Goal: Task Accomplishment & Management: Manage account settings

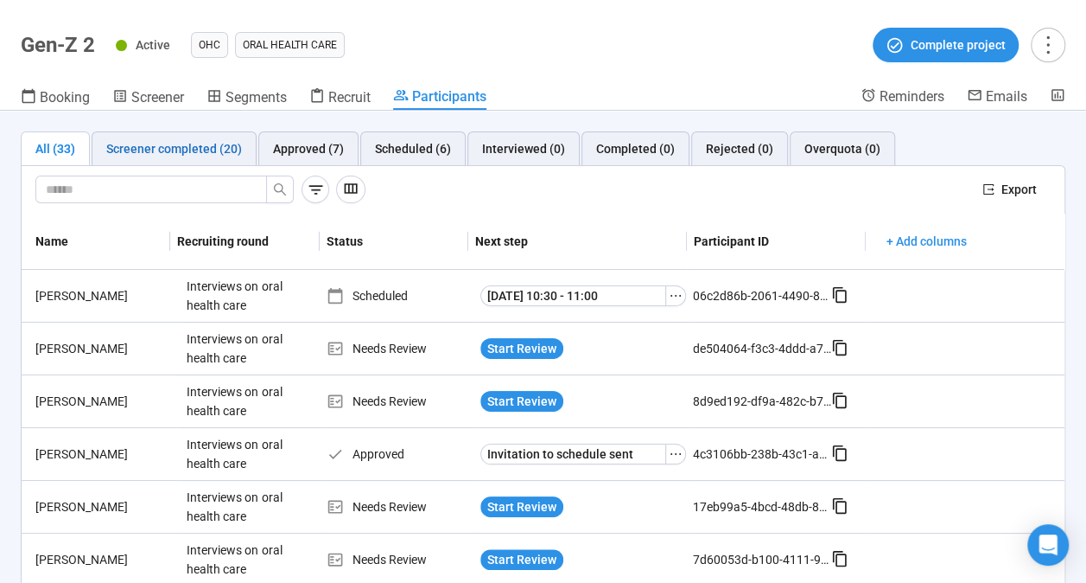
click at [142, 142] on div "Screener completed (20)" at bounding box center [174, 148] width 136 height 19
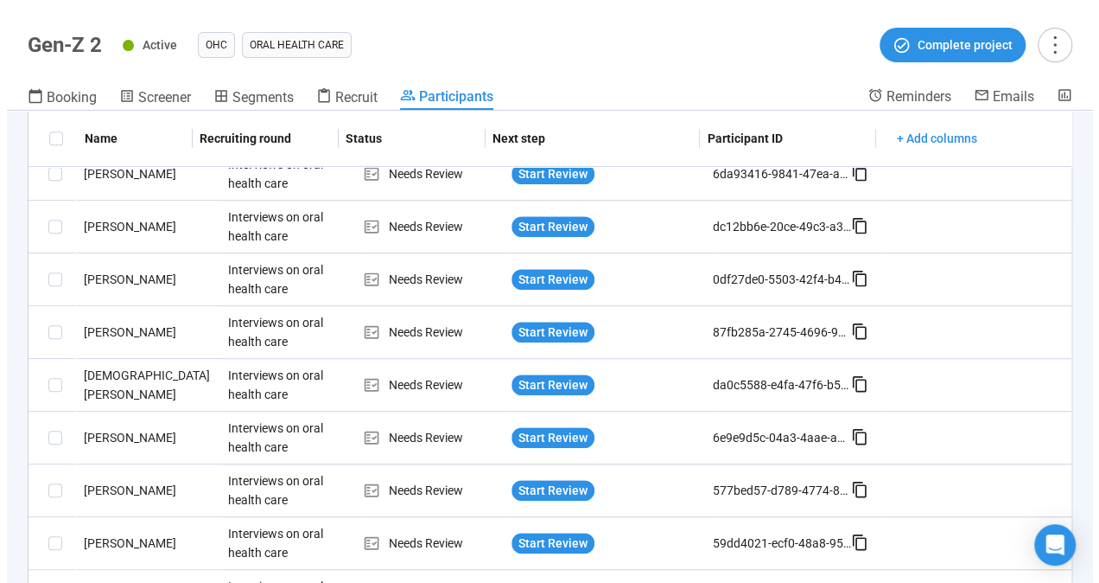
scroll to position [522, 0]
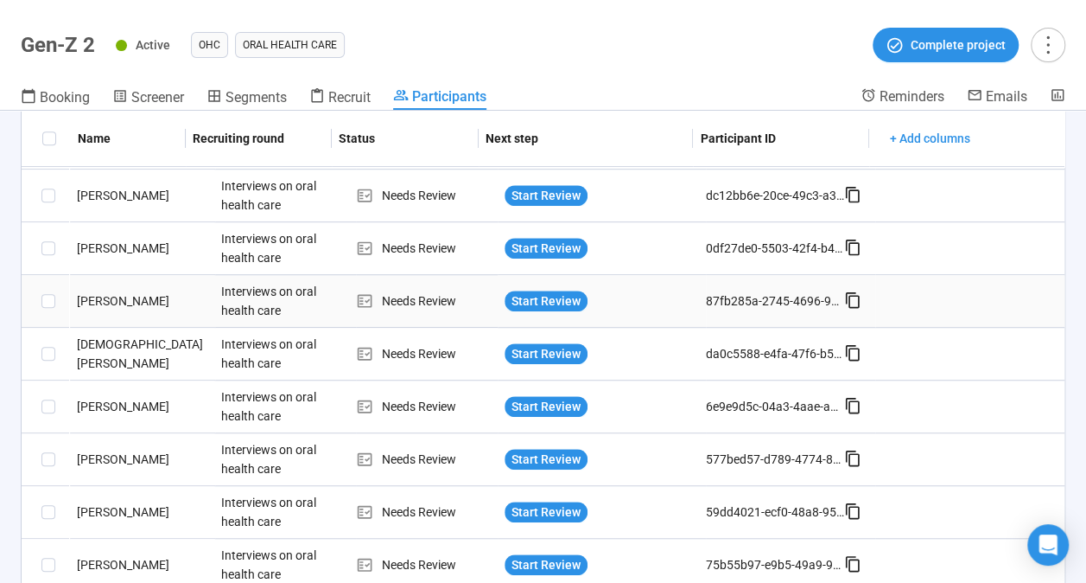
click at [100, 296] on div "Jannes J." at bounding box center [142, 300] width 145 height 19
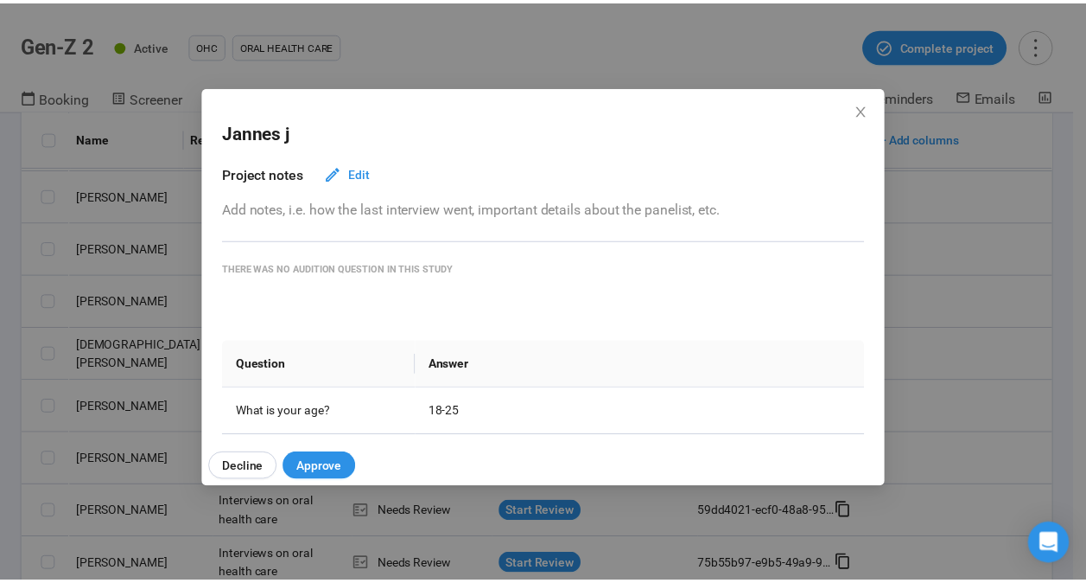
scroll to position [129, 0]
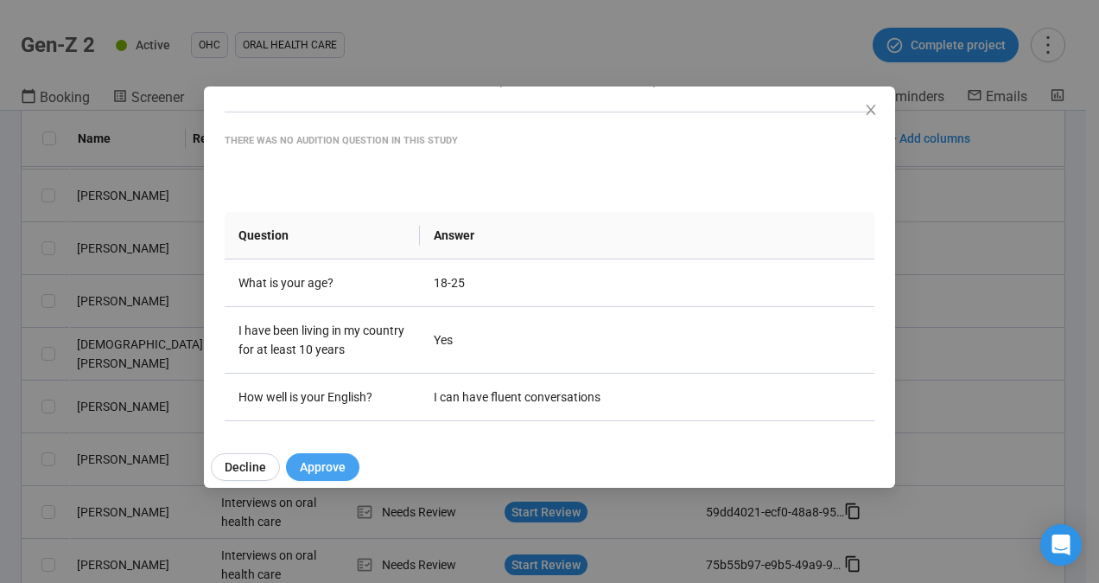
click at [341, 466] on span "Approve" at bounding box center [323, 466] width 46 height 19
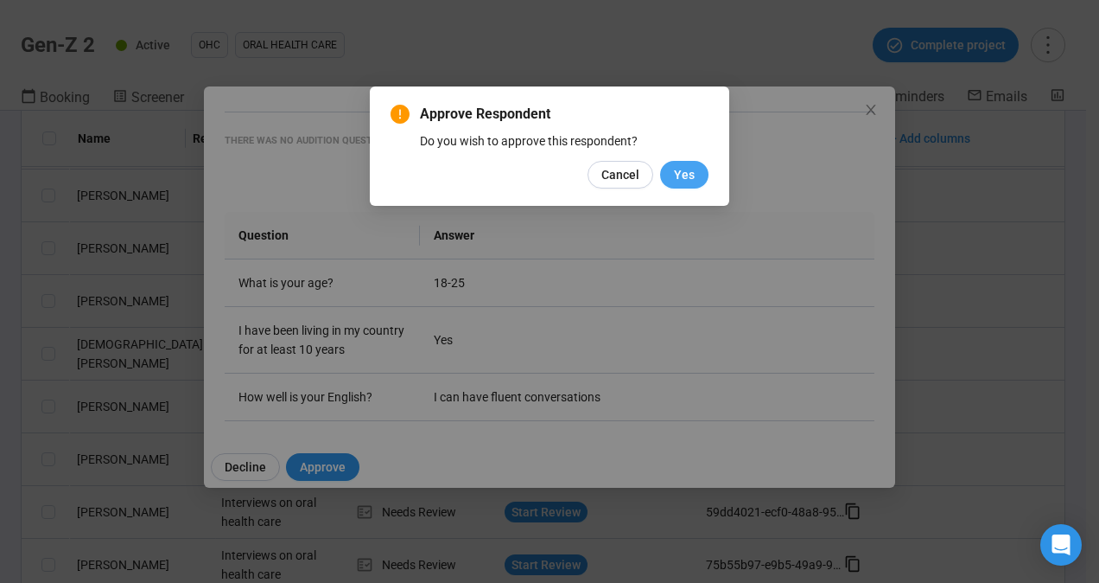
click at [680, 173] on span "Yes" at bounding box center [684, 174] width 21 height 19
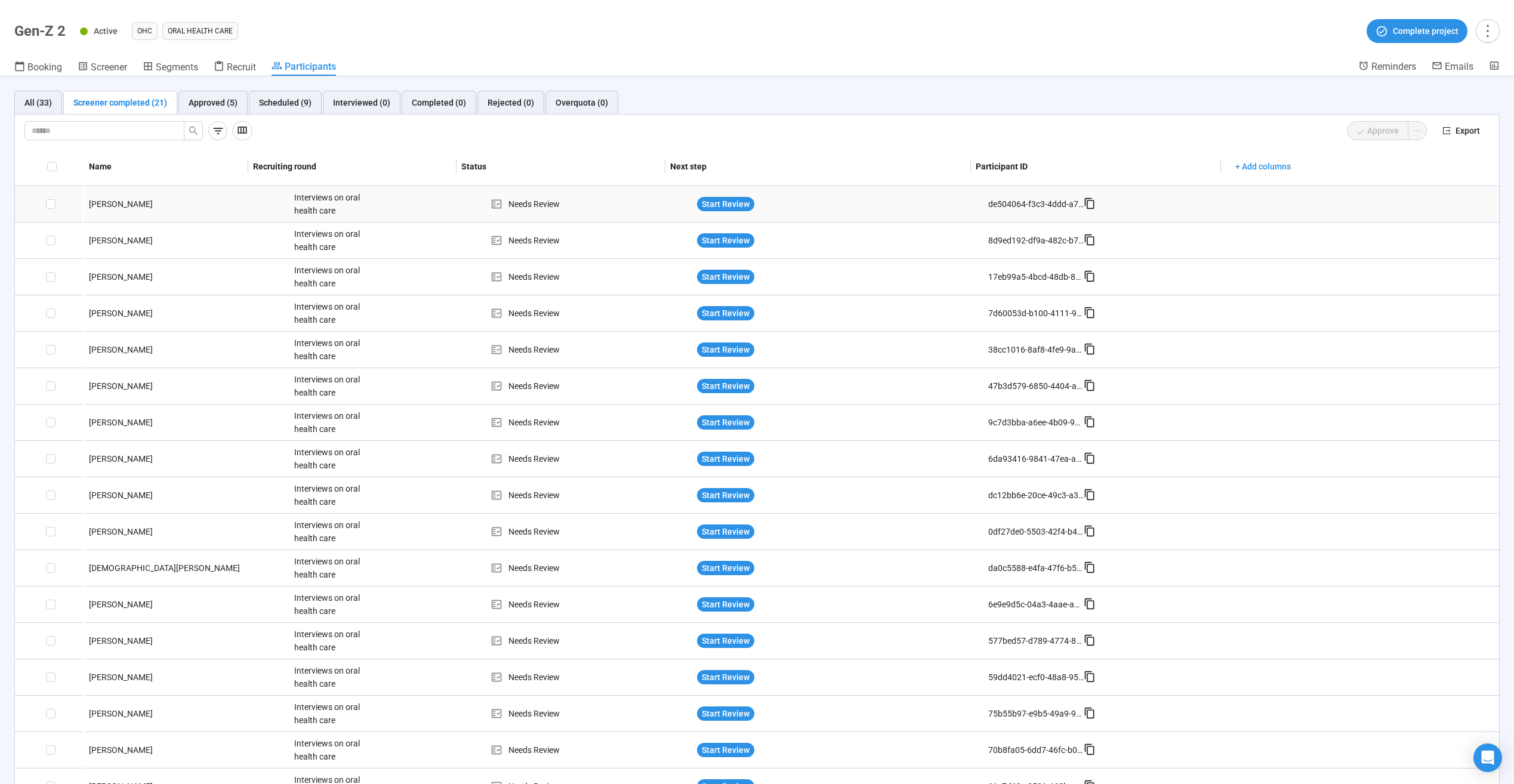
scroll to position [0, 0]
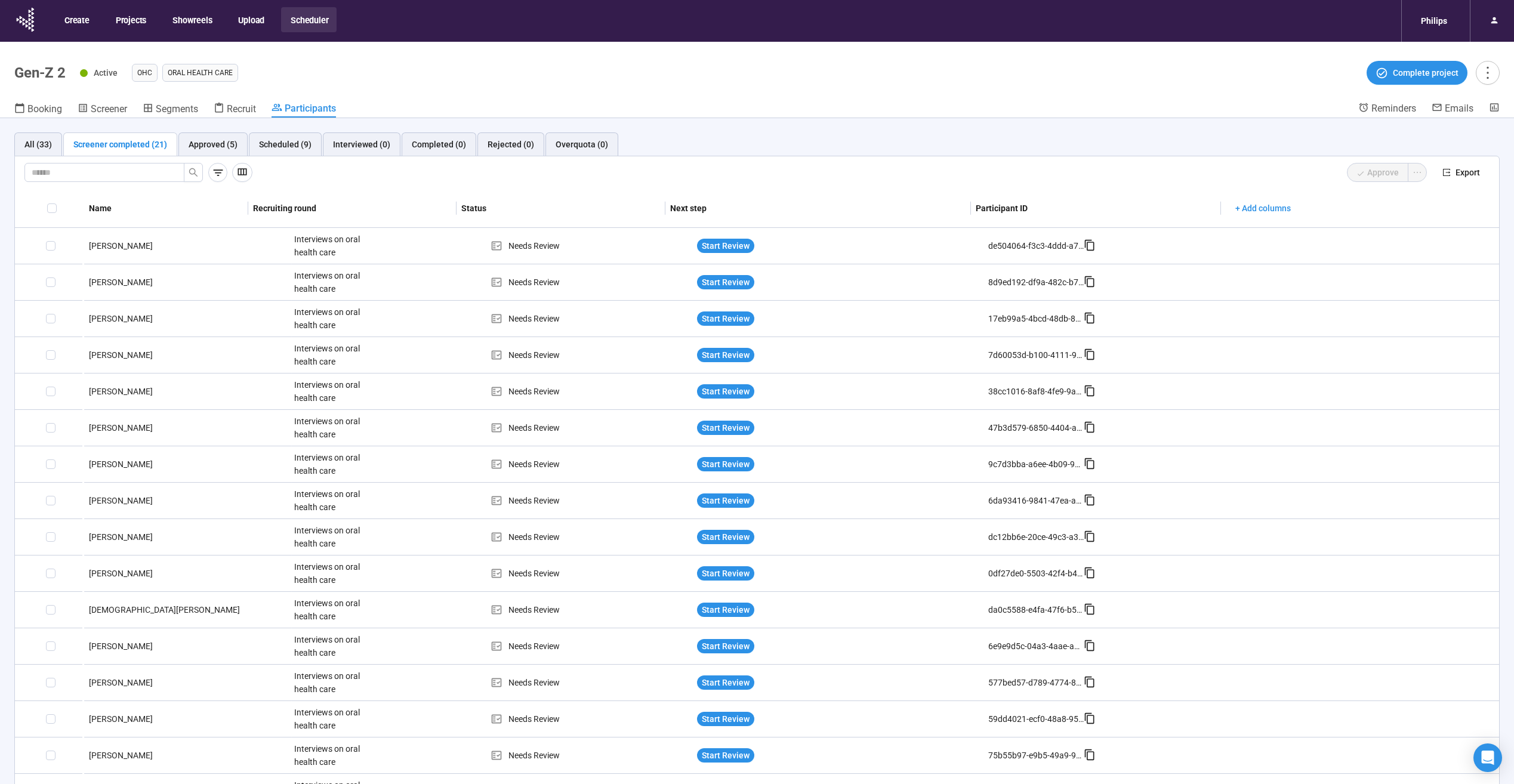
click at [104, 143] on div "Screener completed (21)" at bounding box center [120, 144] width 94 height 13
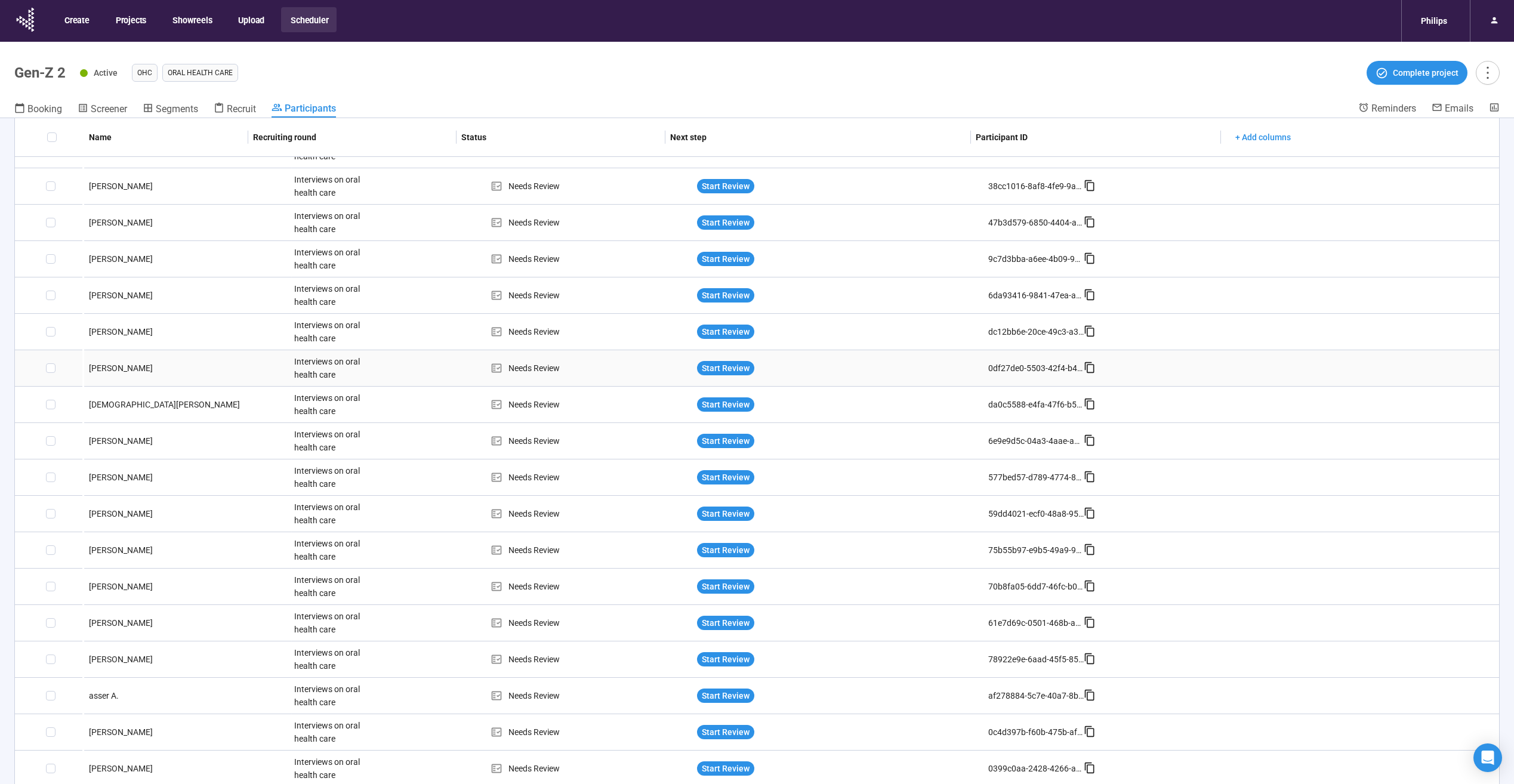
scroll to position [42, 0]
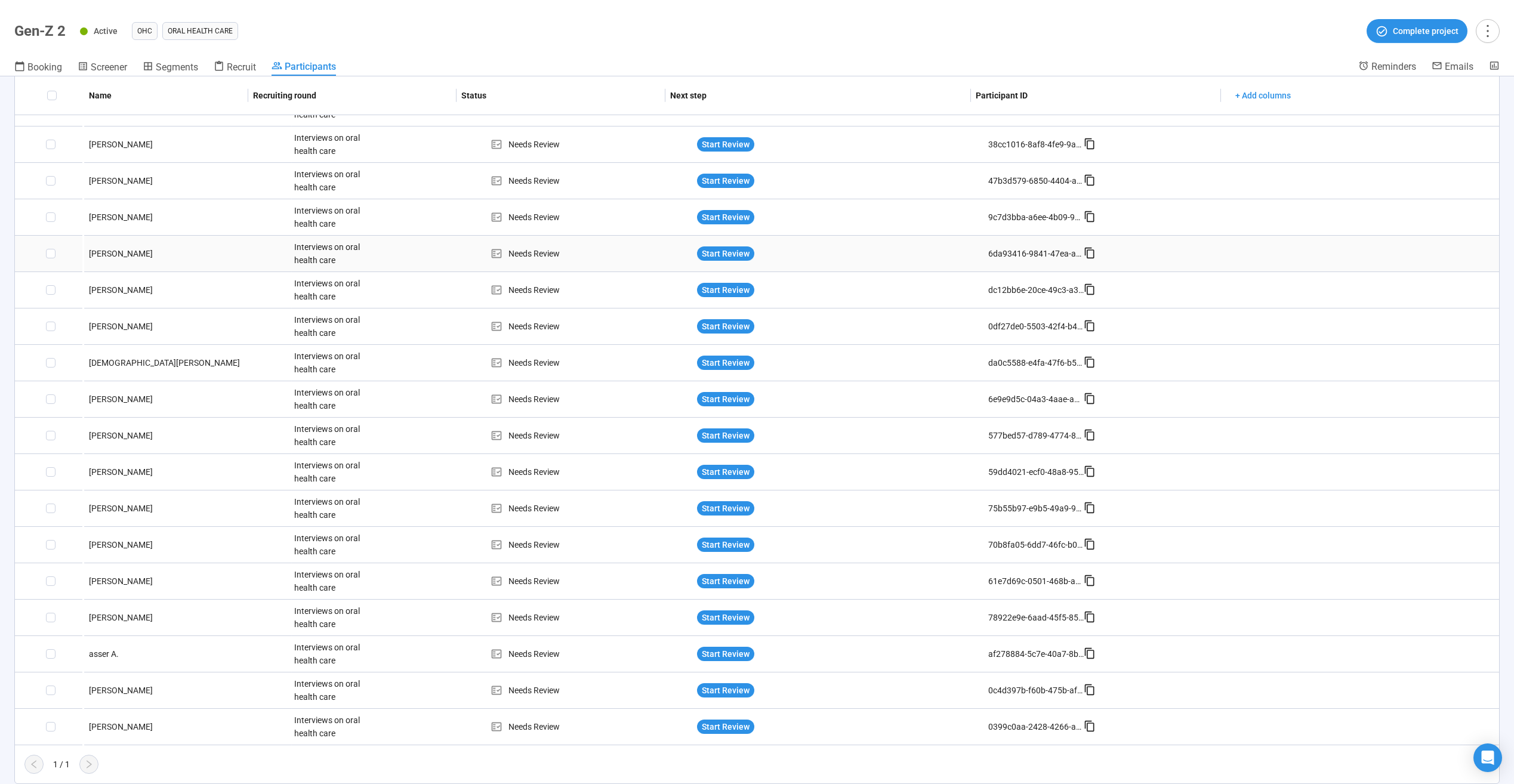
click at [107, 253] on div "Samuel O." at bounding box center [188, 253] width 207 height 13
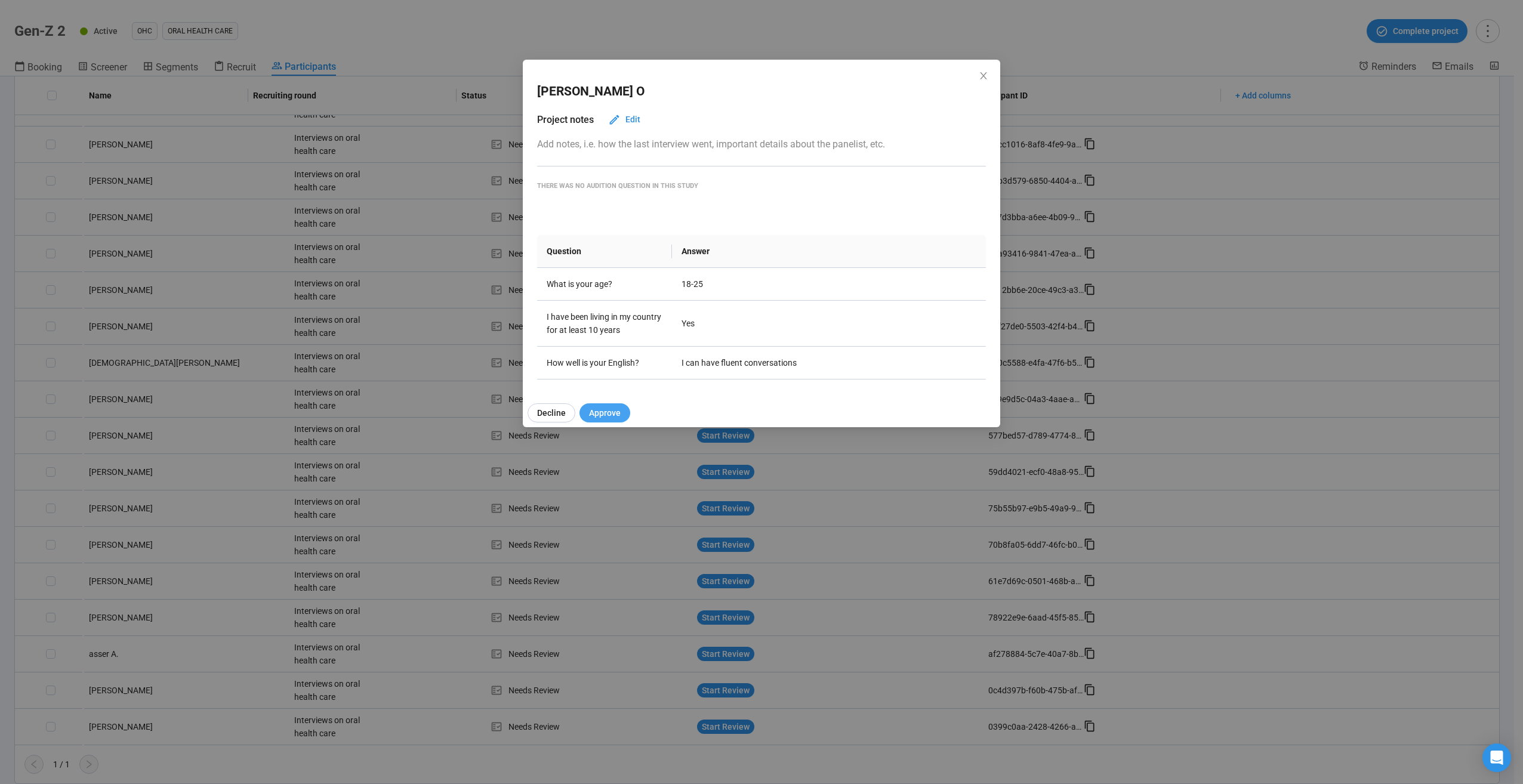
drag, startPoint x: 107, startPoint y: 253, endPoint x: 608, endPoint y: 405, distance: 523.6
click at [608, 402] on button "Approve" at bounding box center [604, 413] width 50 height 19
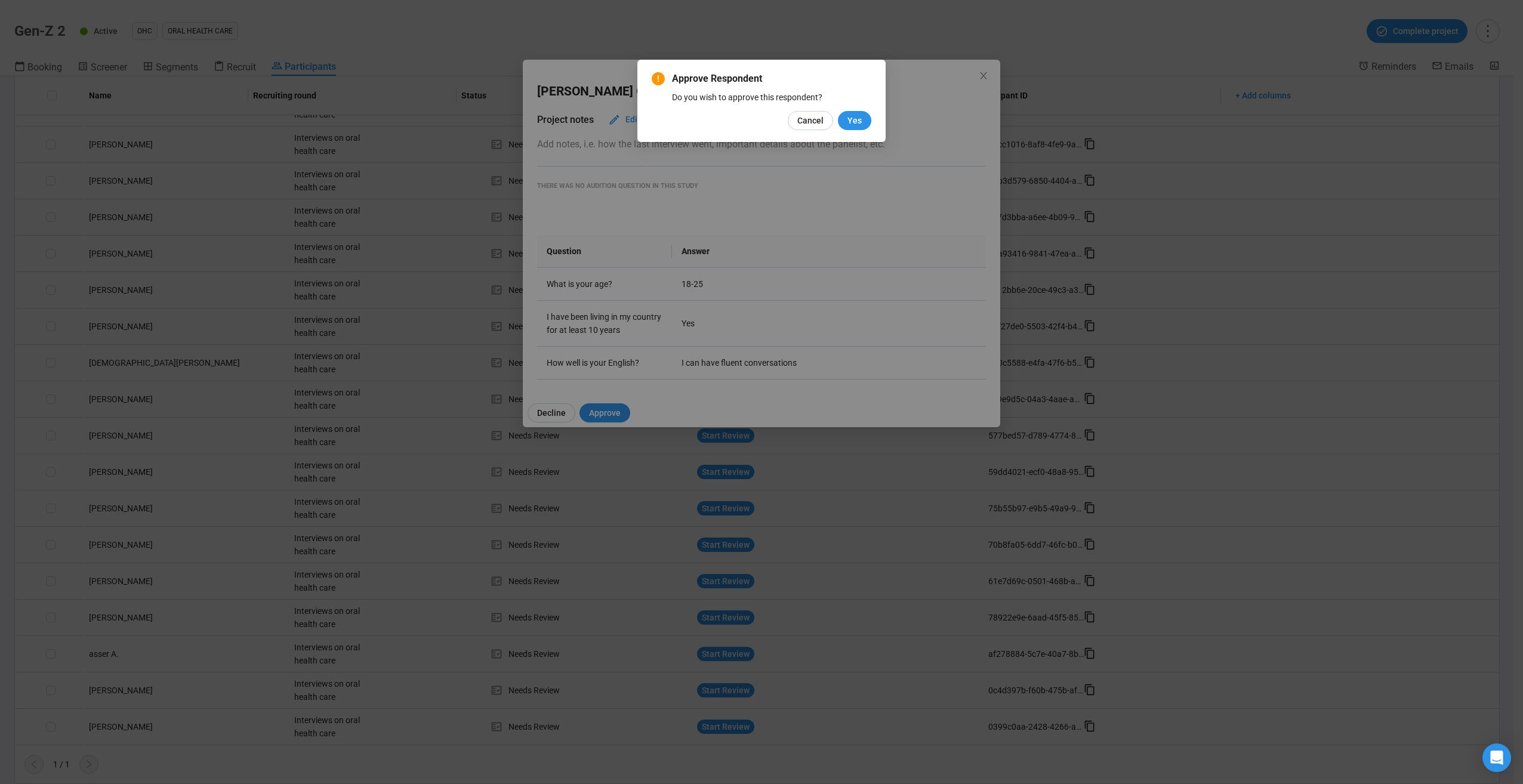
drag, startPoint x: 853, startPoint y: 121, endPoint x: 873, endPoint y: 84, distance: 42.1
click at [750, 84] on div "Approve Respondent Do you wish to approve this respondent? Cancel Yes" at bounding box center [762, 100] width 249 height 82
click at [750, 115] on span "Yes" at bounding box center [854, 120] width 14 height 13
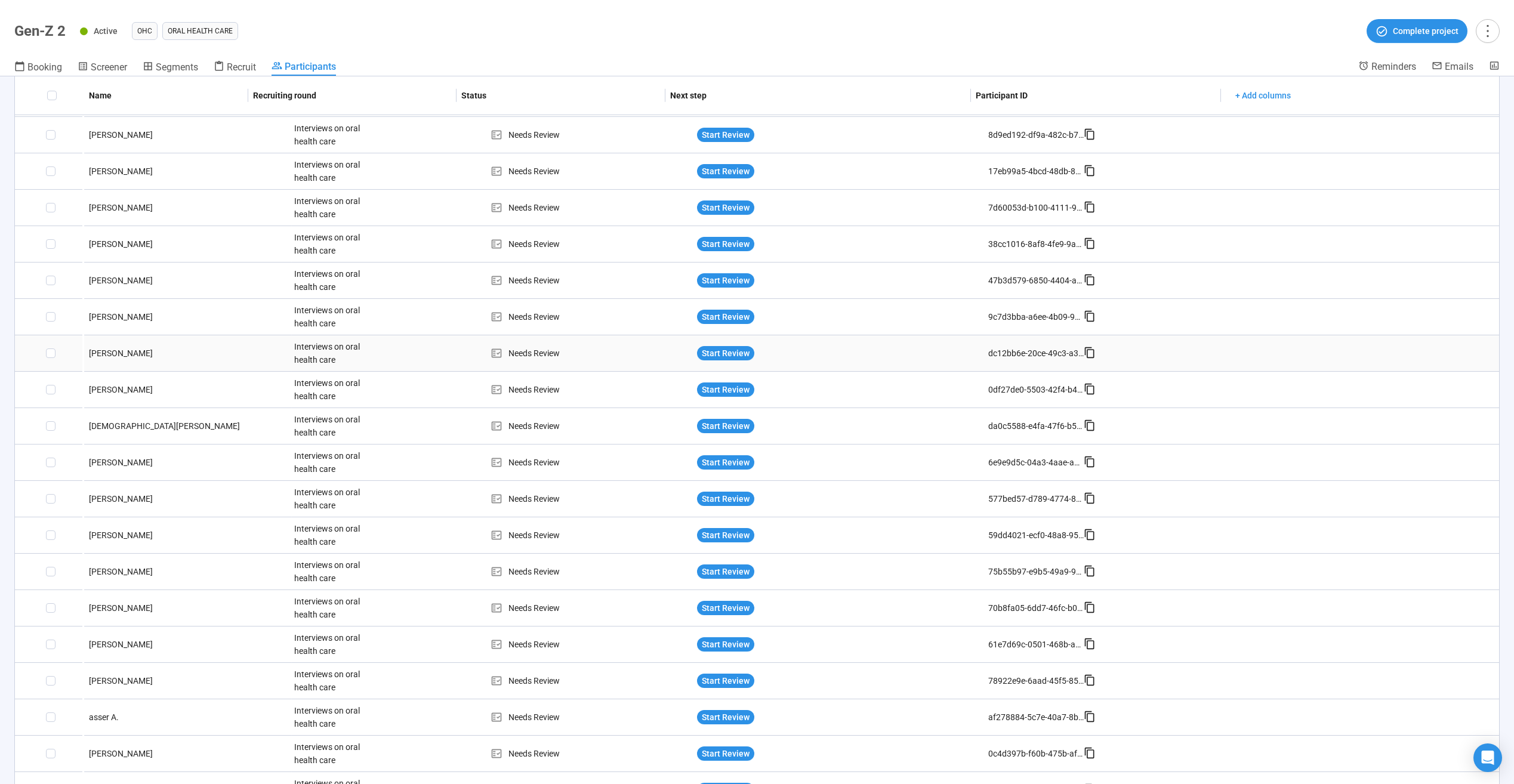
scroll to position [169, 0]
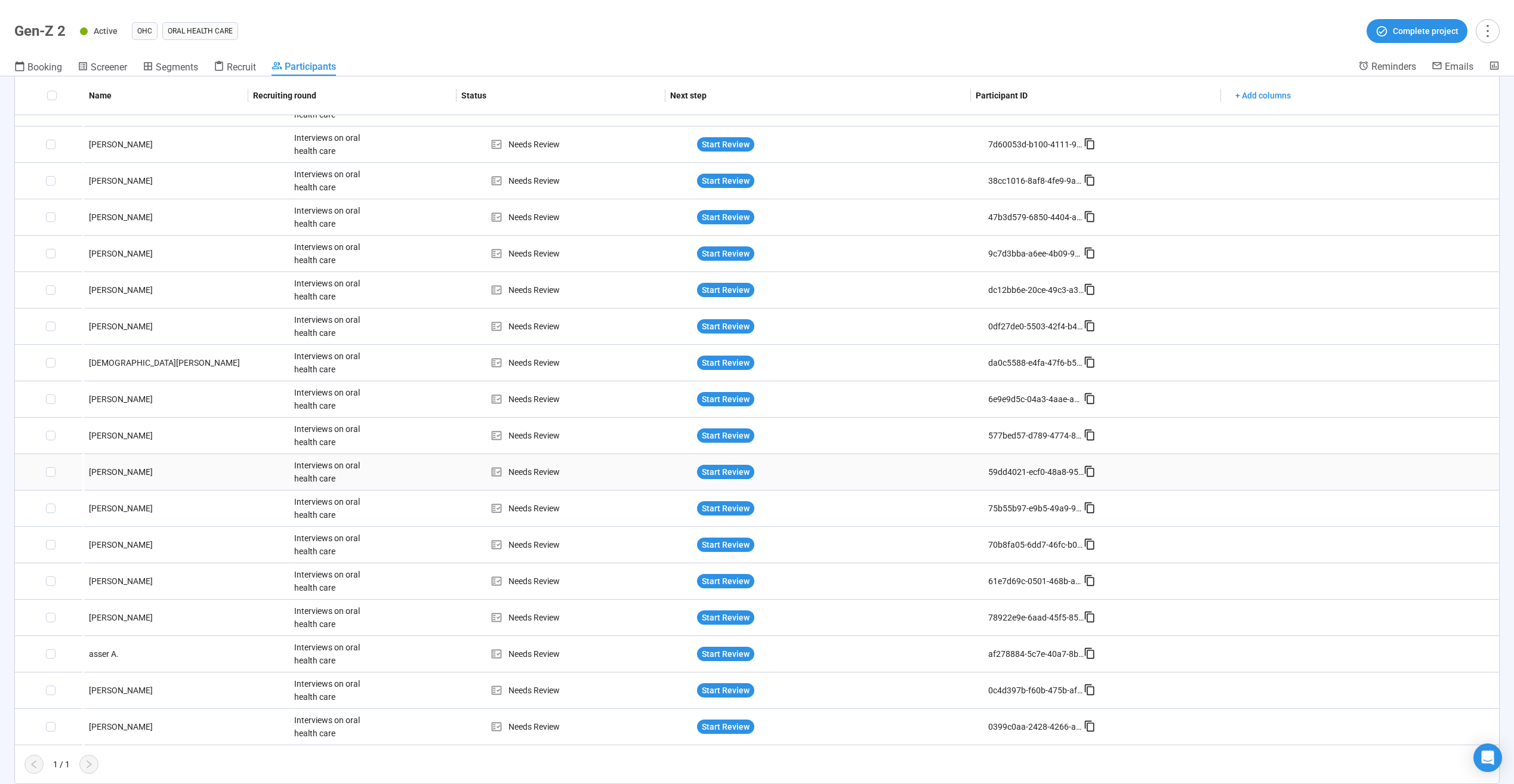
click at [104, 402] on div "Joe S." at bounding box center [188, 471] width 207 height 13
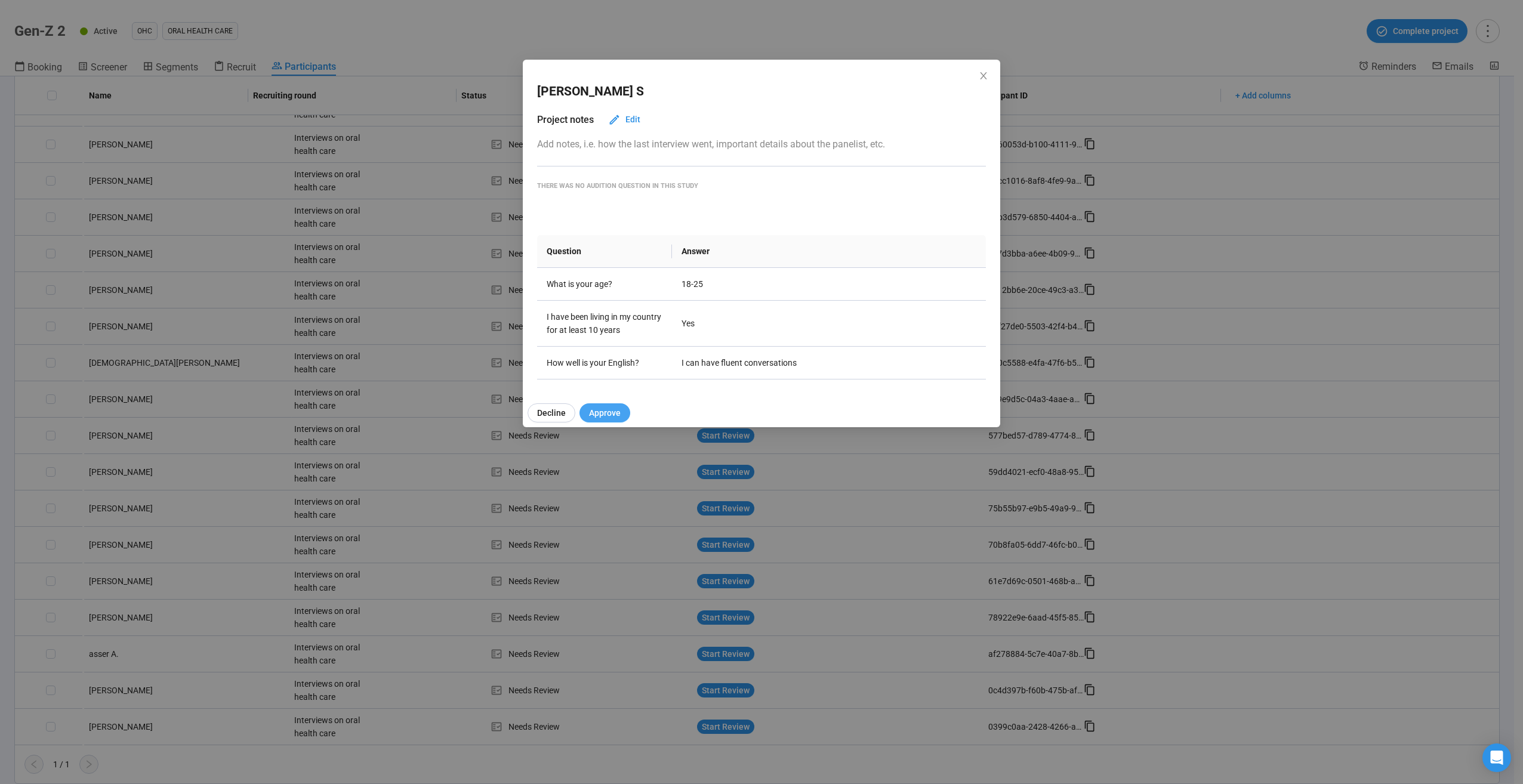
click at [601, 402] on span "Approve" at bounding box center [605, 413] width 32 height 13
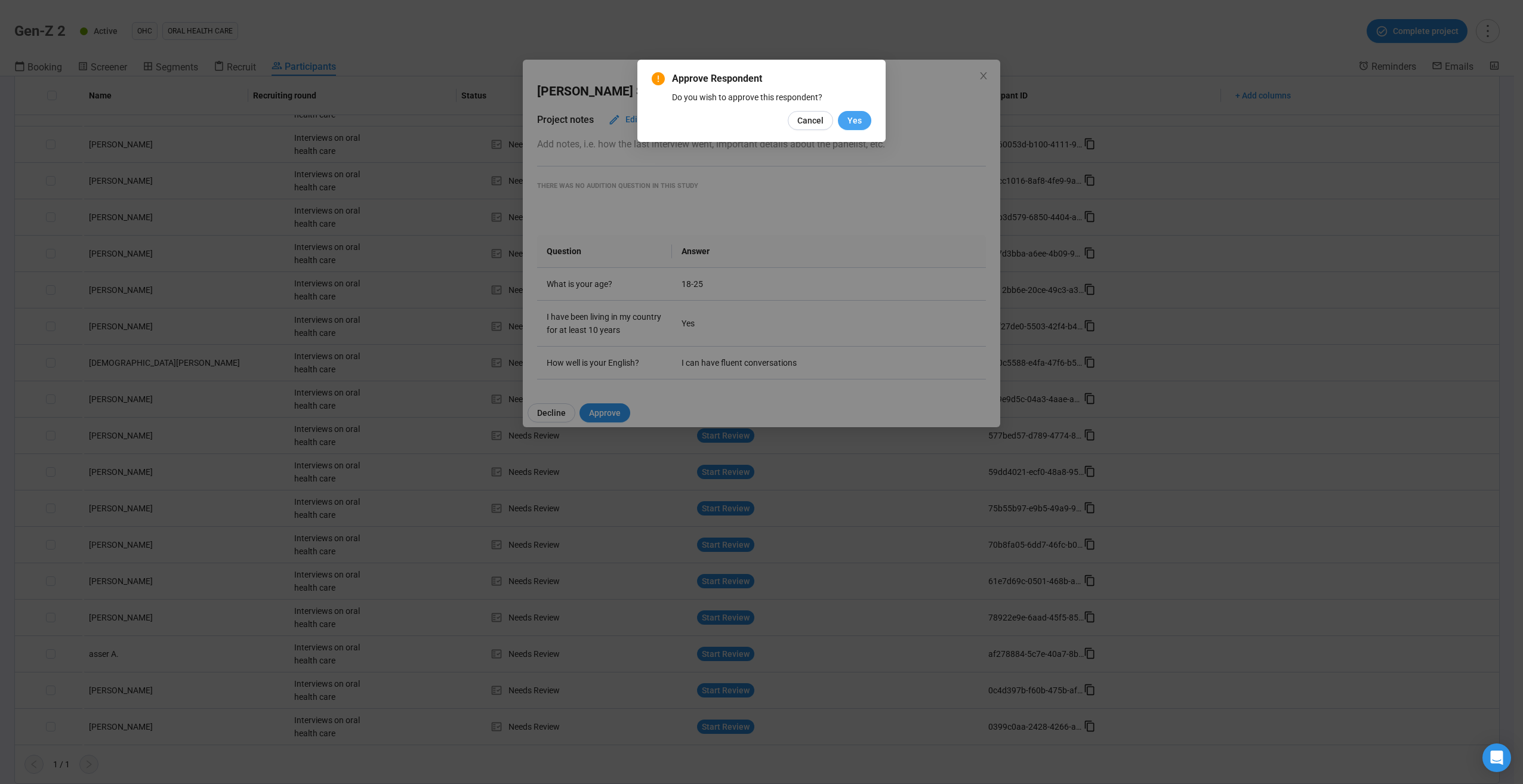
click at [750, 115] on span "Yes" at bounding box center [854, 120] width 14 height 13
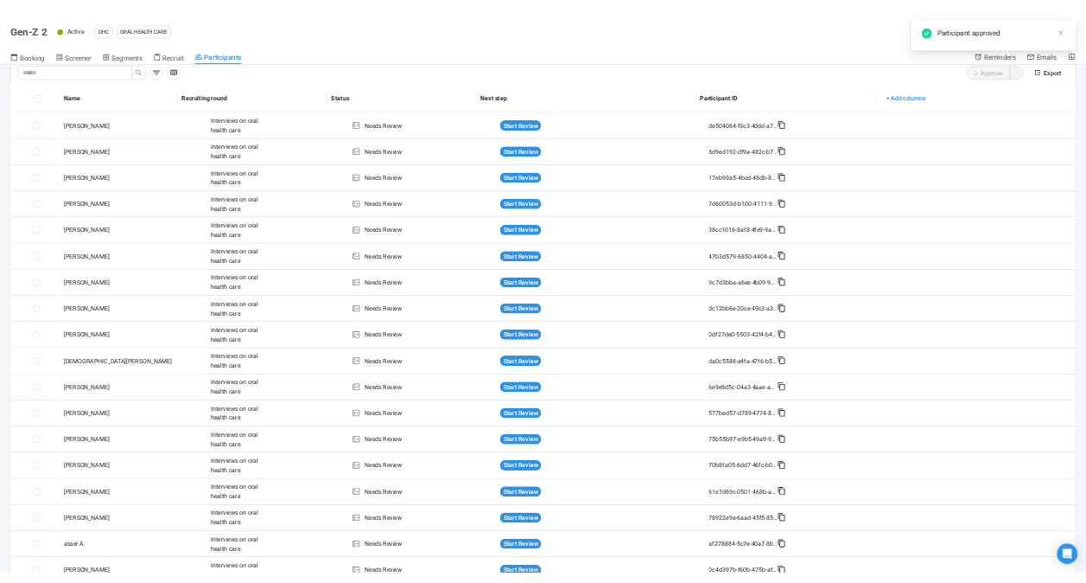
scroll to position [0, 0]
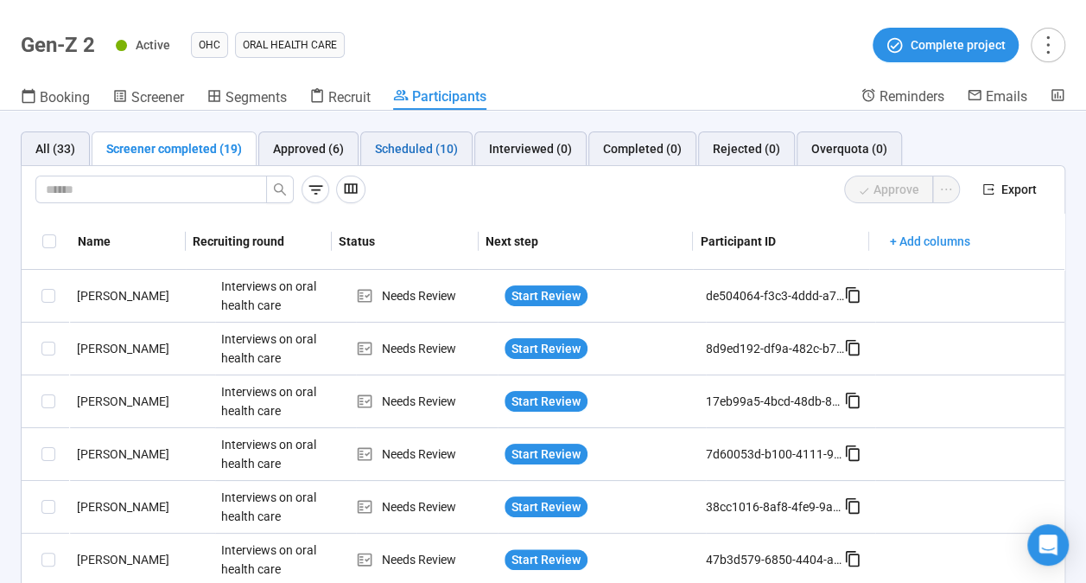
click at [435, 154] on div "Scheduled (10)" at bounding box center [416, 148] width 83 height 19
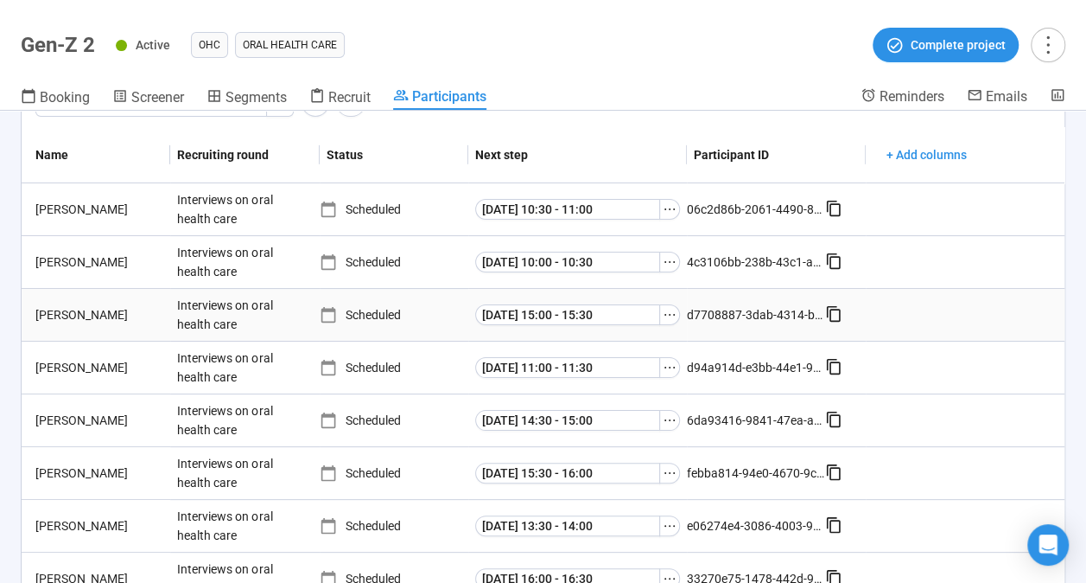
scroll to position [173, 0]
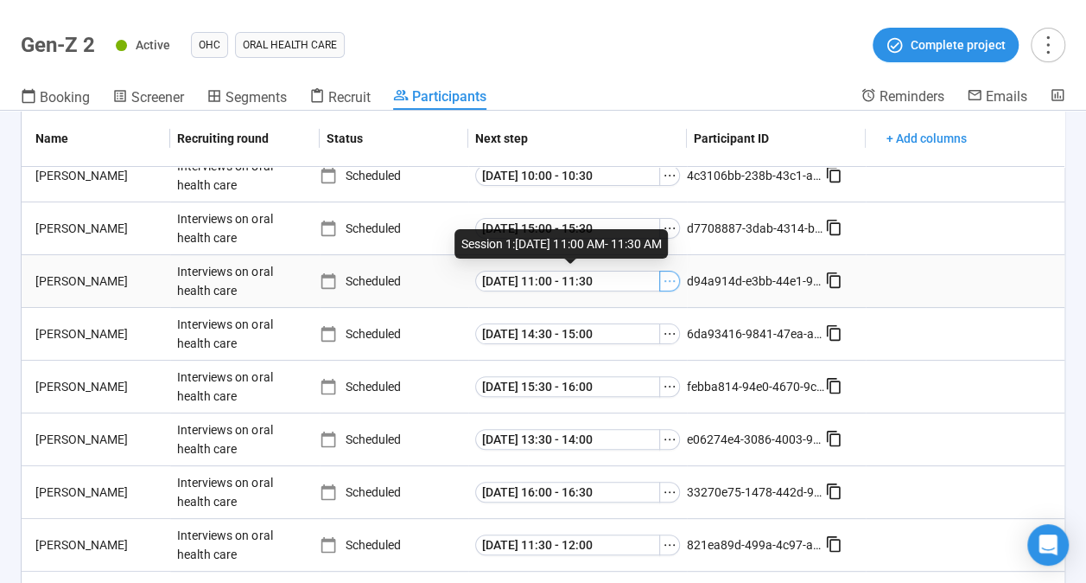
click at [666, 279] on icon "ellipsis" at bounding box center [670, 281] width 14 height 14
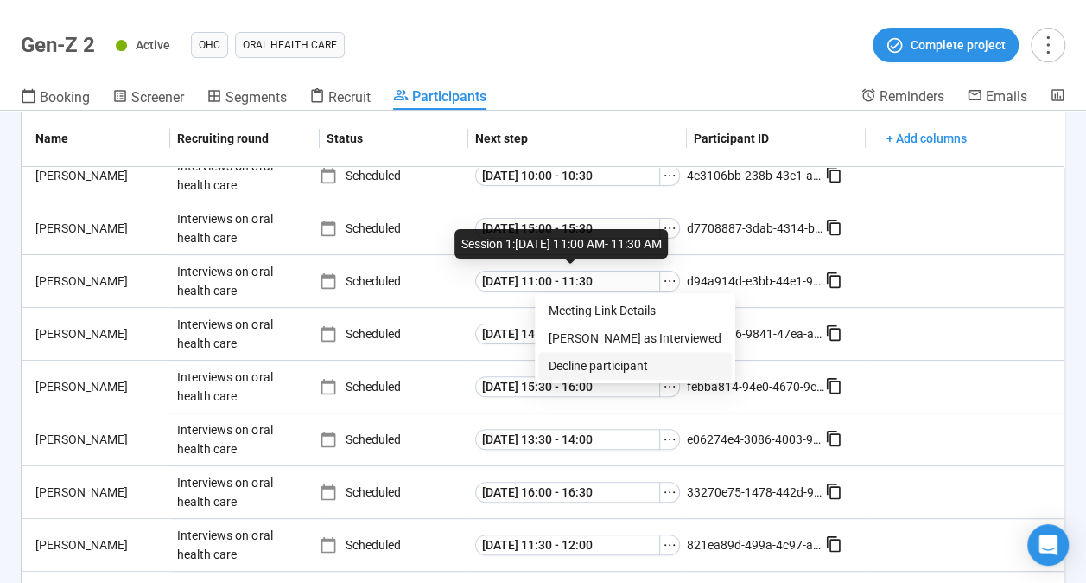
click at [612, 366] on span "Decline participant" at bounding box center [635, 365] width 173 height 19
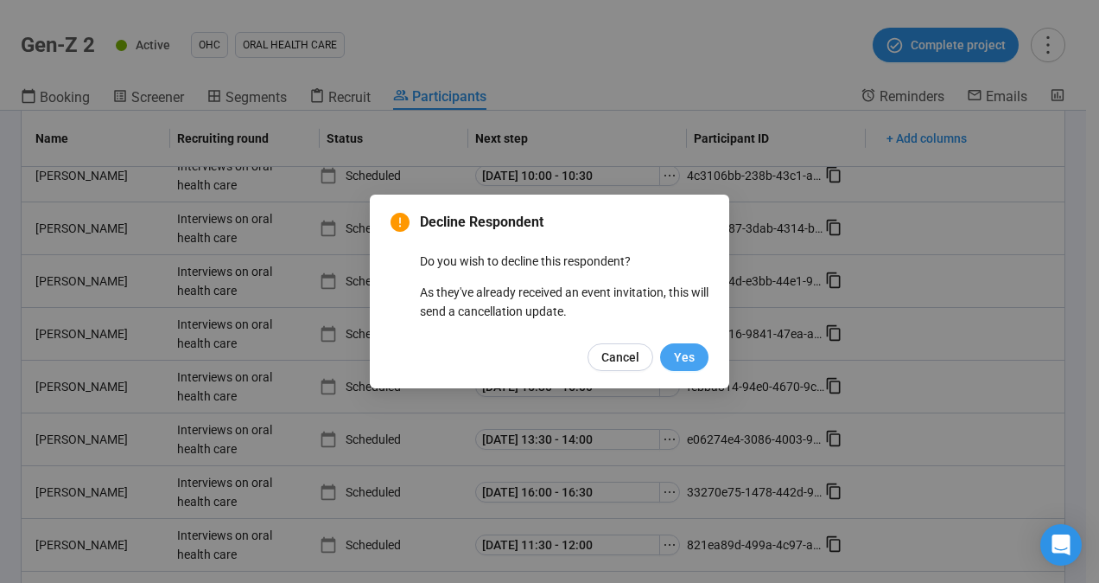
click at [681, 349] on span "Yes" at bounding box center [684, 356] width 21 height 19
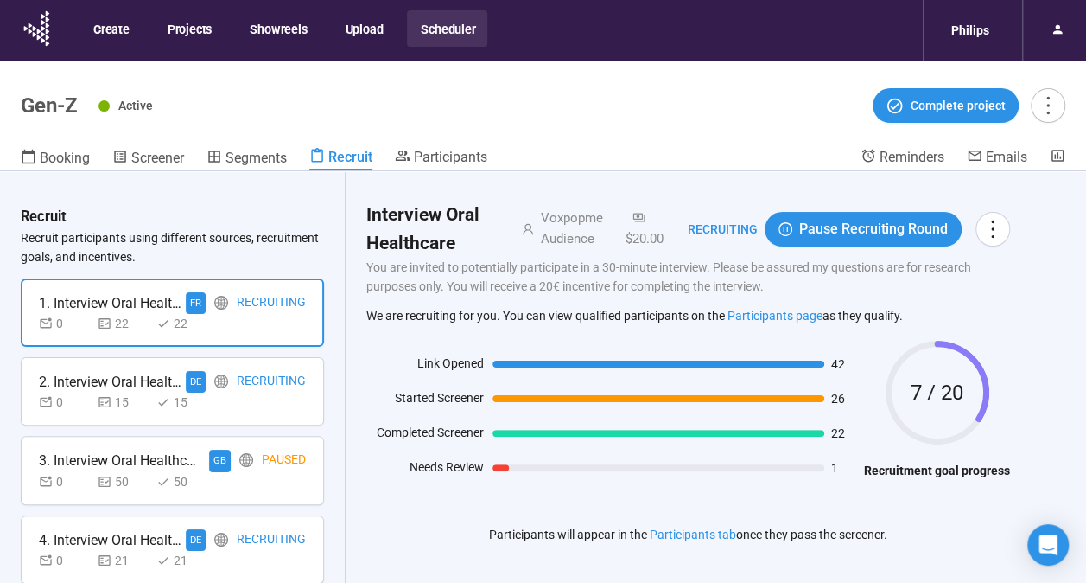
scroll to position [17, 0]
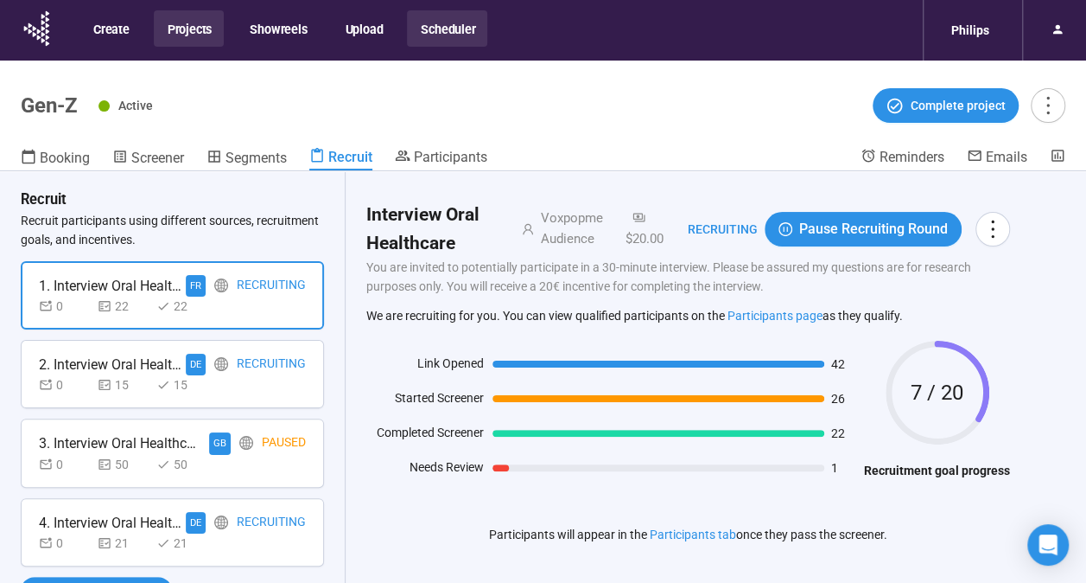
click at [173, 40] on button "Projects" at bounding box center [189, 28] width 70 height 36
